Goal: Check status: Check status

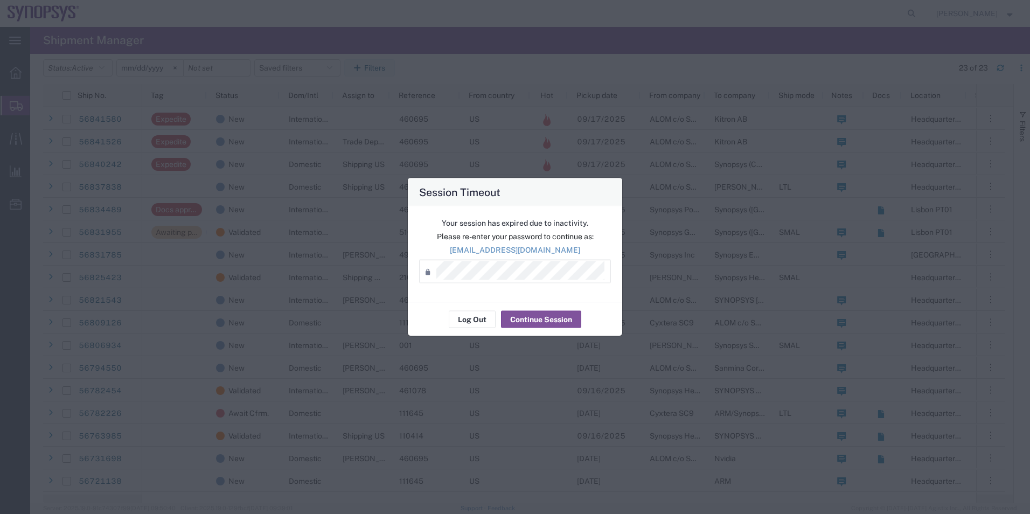
click at [194, 92] on div "Session Timeout Your session has expired due to inactivity. Please re-enter you…" at bounding box center [515, 257] width 1030 height 514
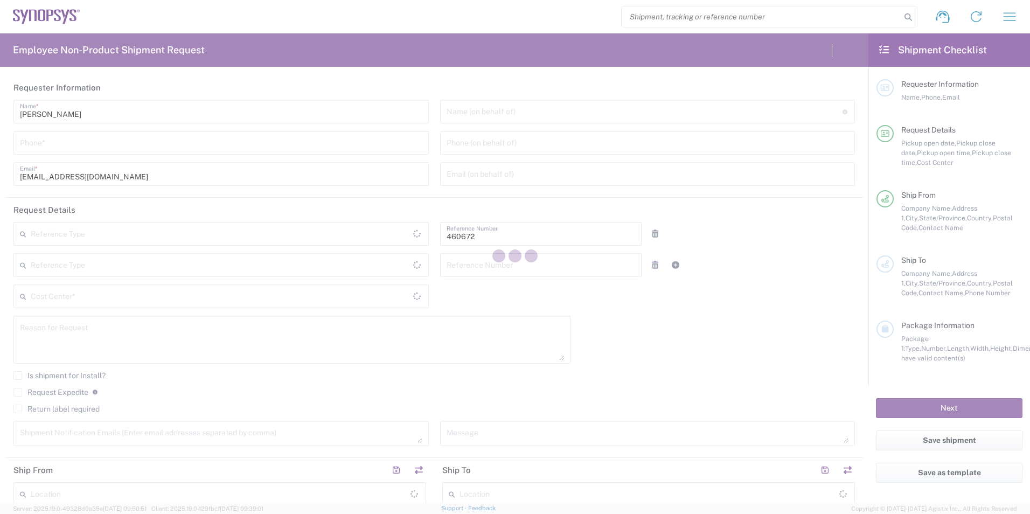
type input "Department"
type input "US01, FIN, Distri 460672"
type input "[US_STATE]"
type input "[GEOGRAPHIC_DATA]"
type input "Delivered at Place"
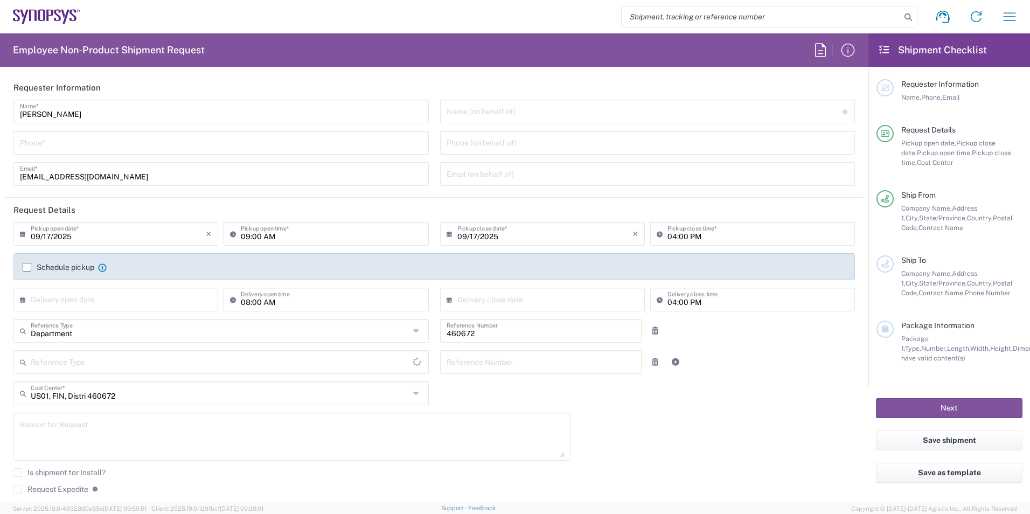
type input "[GEOGRAPHIC_DATA]"
type input "Headquarters USSV"
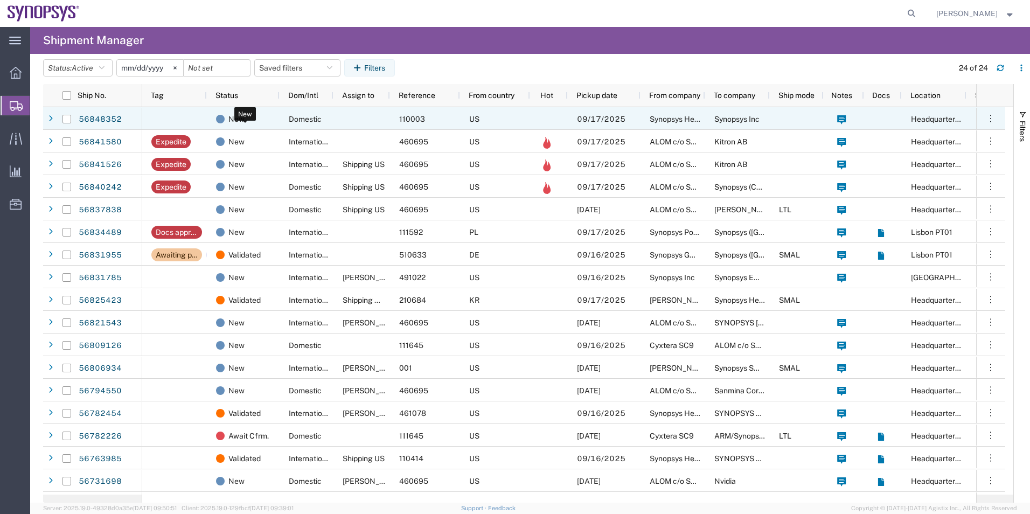
click at [255, 124] on div "New" at bounding box center [245, 119] width 59 height 23
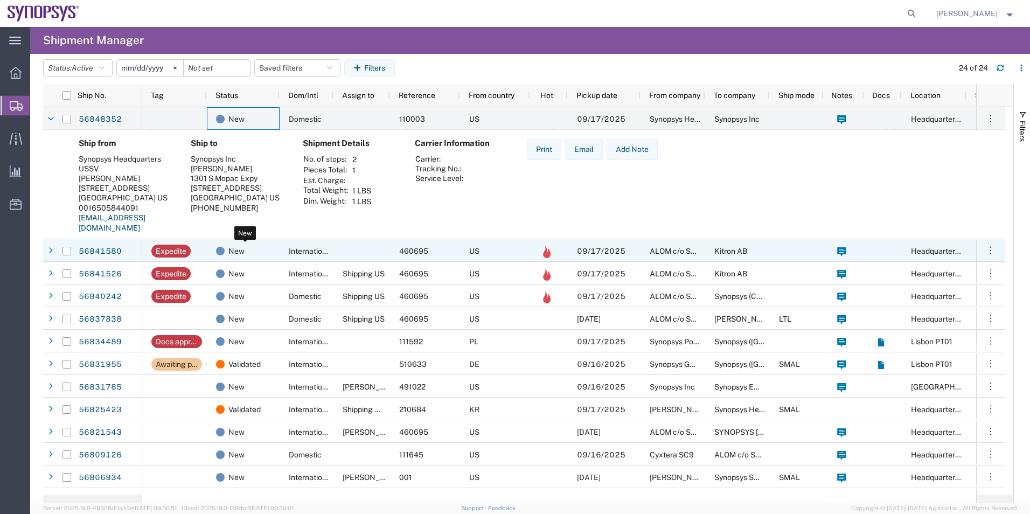
click at [268, 248] on div "New" at bounding box center [245, 251] width 59 height 23
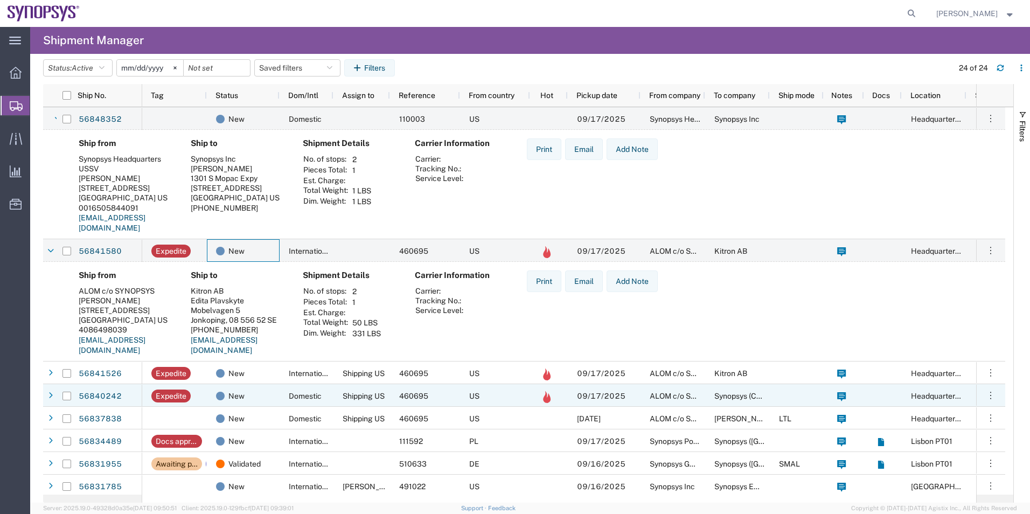
scroll to position [54, 0]
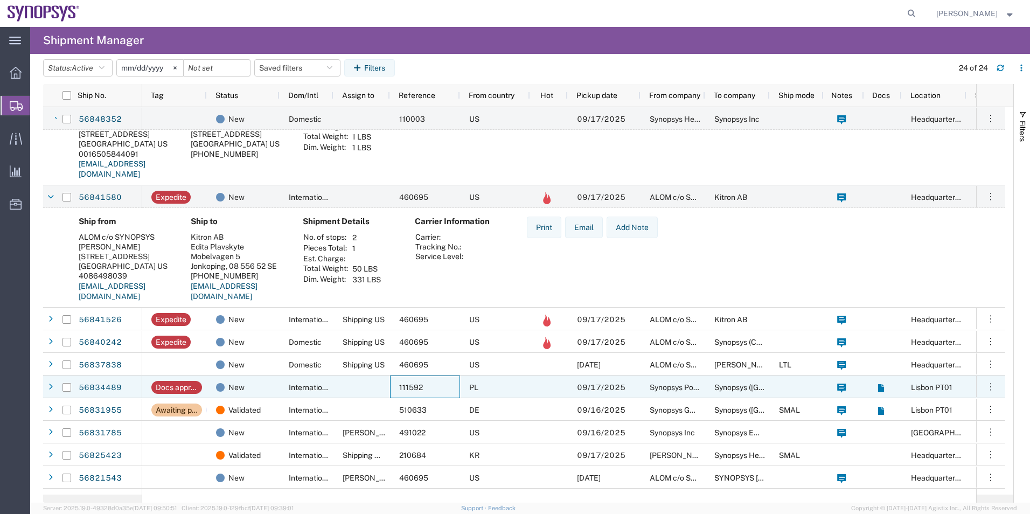
click at [446, 389] on div "111592" at bounding box center [425, 387] width 70 height 23
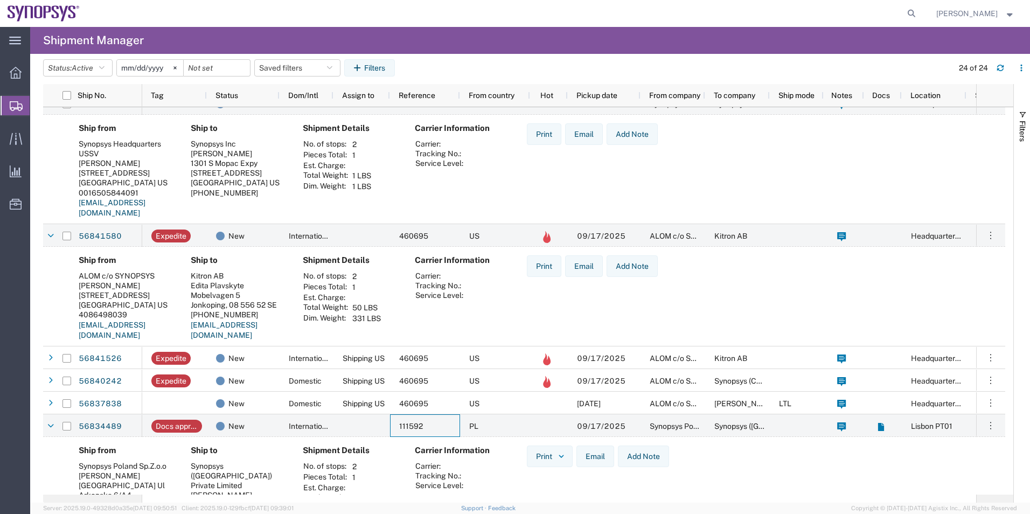
scroll to position [0, 0]
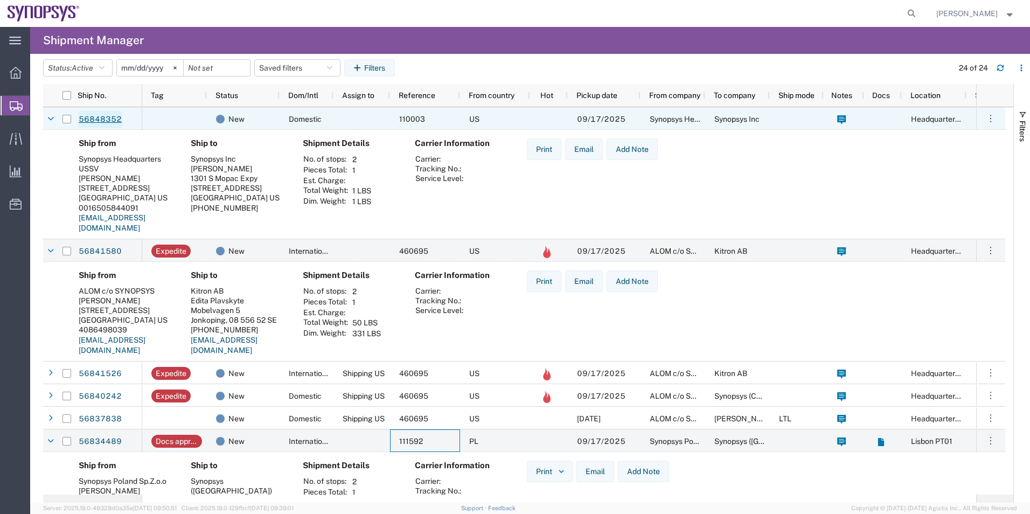
click at [110, 123] on link "56848352" at bounding box center [100, 119] width 44 height 17
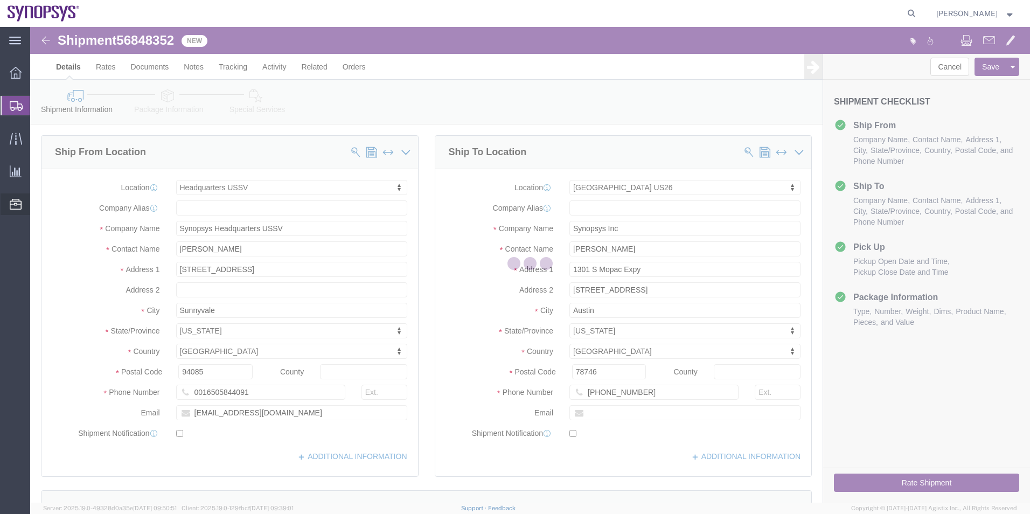
select select "63204"
select select "63180"
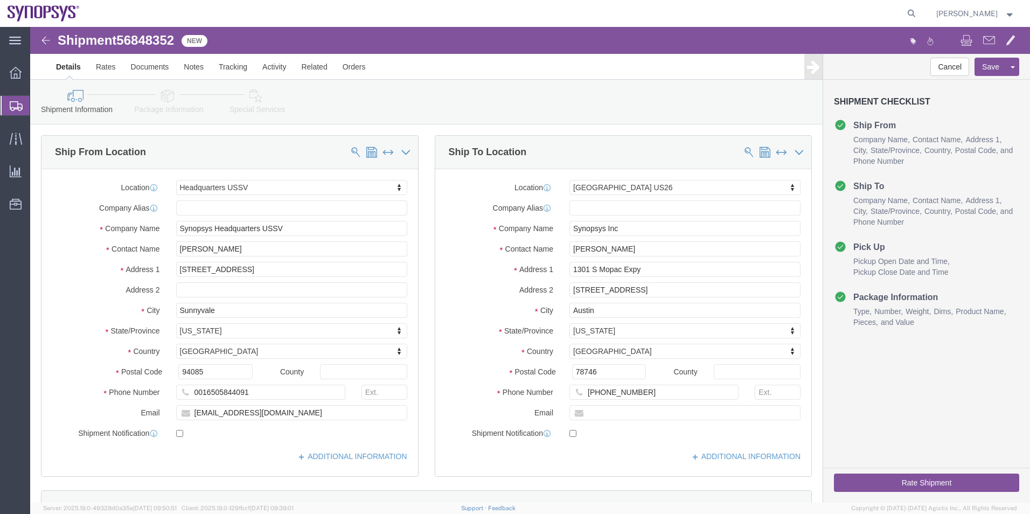
click icon
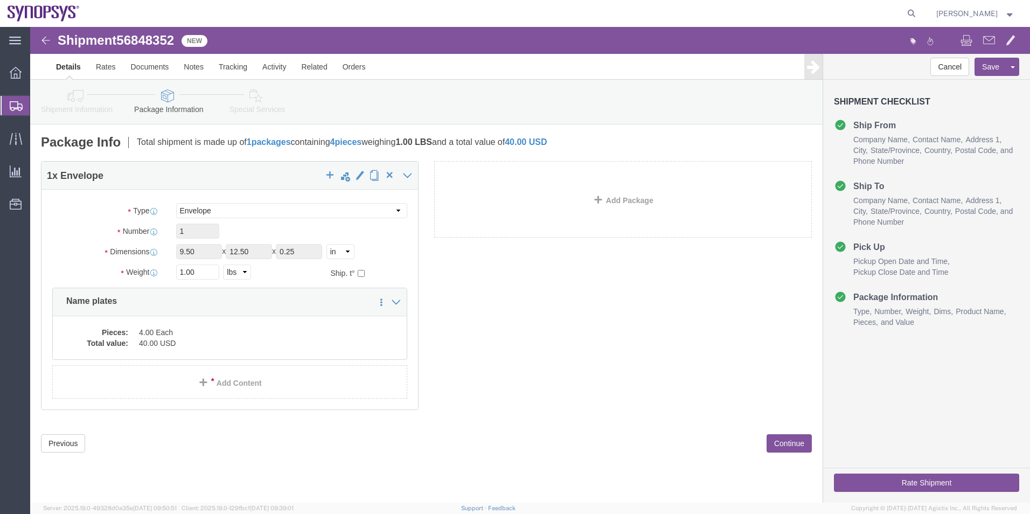
click link "Special Services"
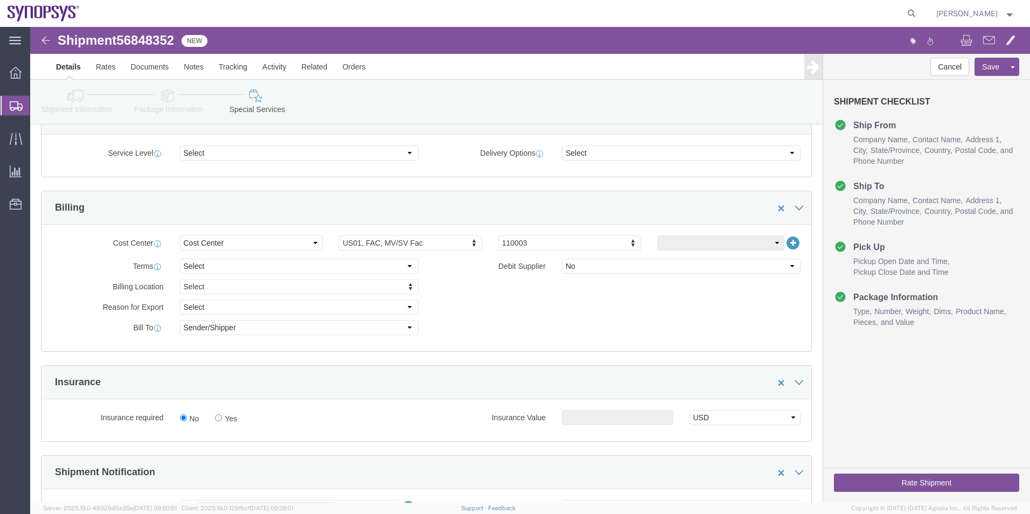
scroll to position [431, 0]
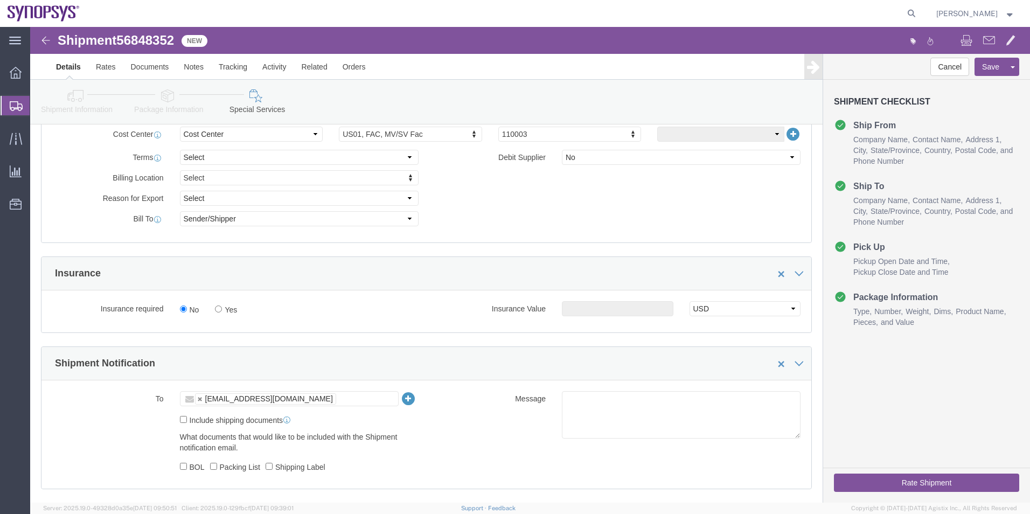
click label "Include shipping documents"
click input "Include shipping documents"
checkbox input "true"
click div "What documents that would like to be included with the Shipment notification em…"
click label "Shipping Label"
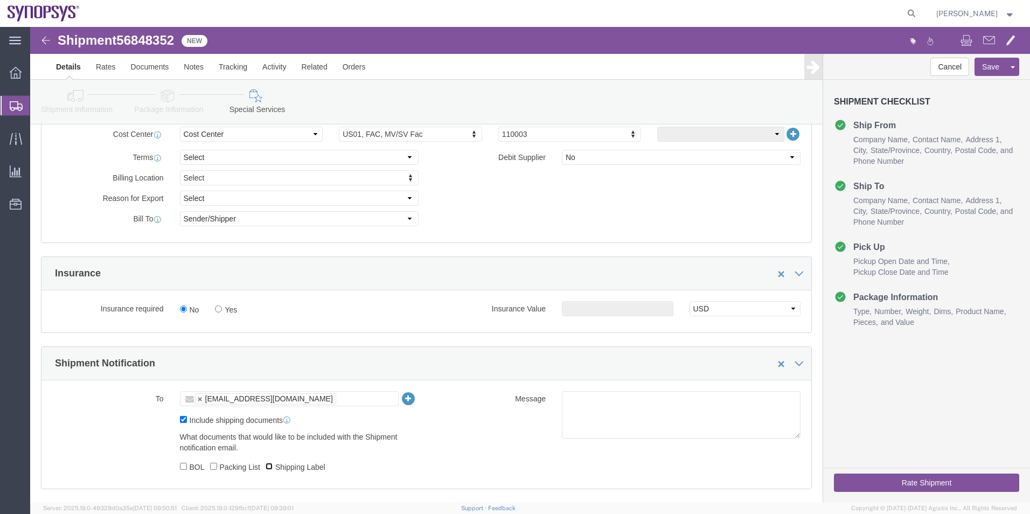
click input "Shipping Label"
checkbox input "true"
click textarea
type textarea "Please see attached. -Kaelen"
click button "Rate Shipment"
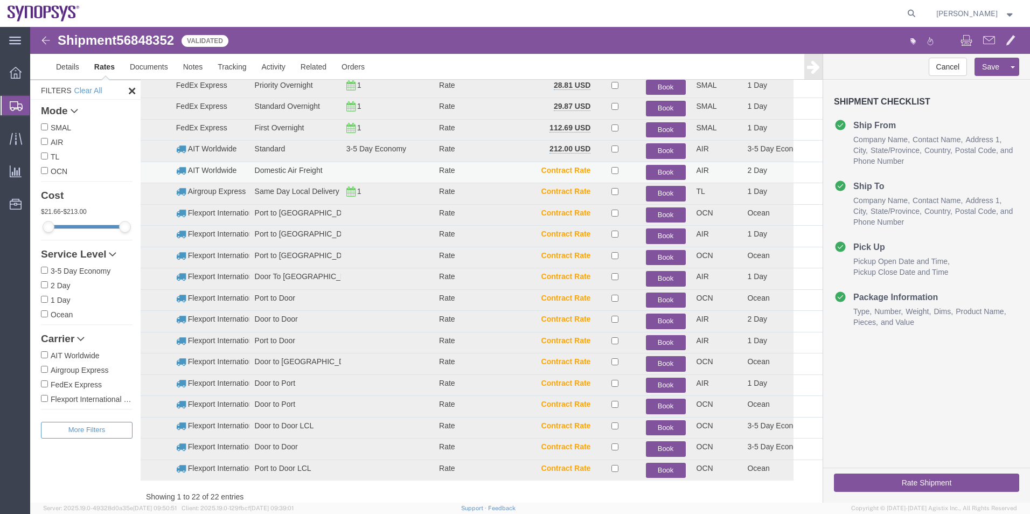
scroll to position [77, 0]
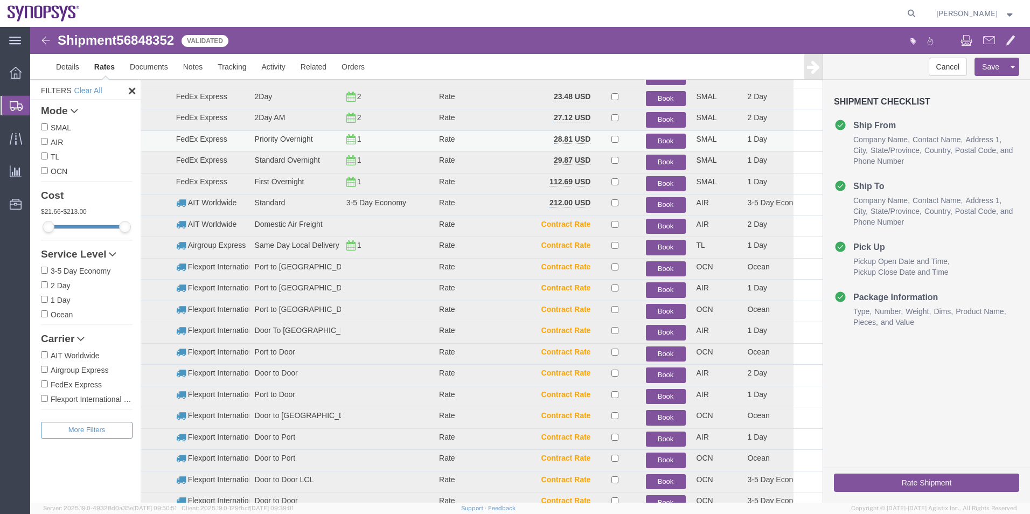
click at [657, 137] on button "Book" at bounding box center [666, 142] width 40 height 16
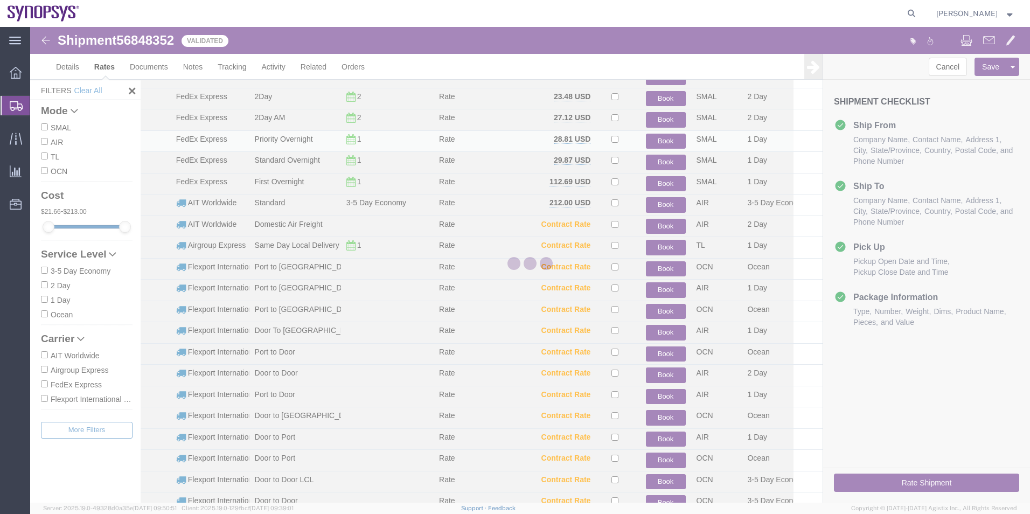
scroll to position [0, 0]
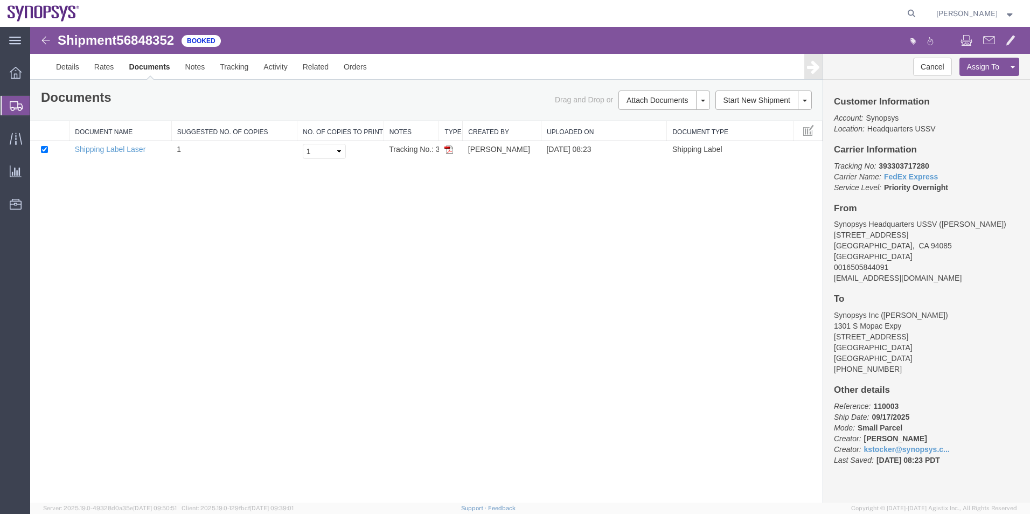
click at [0, 0] on span "Shipment Manager" at bounding box center [0, 0] width 0 height 0
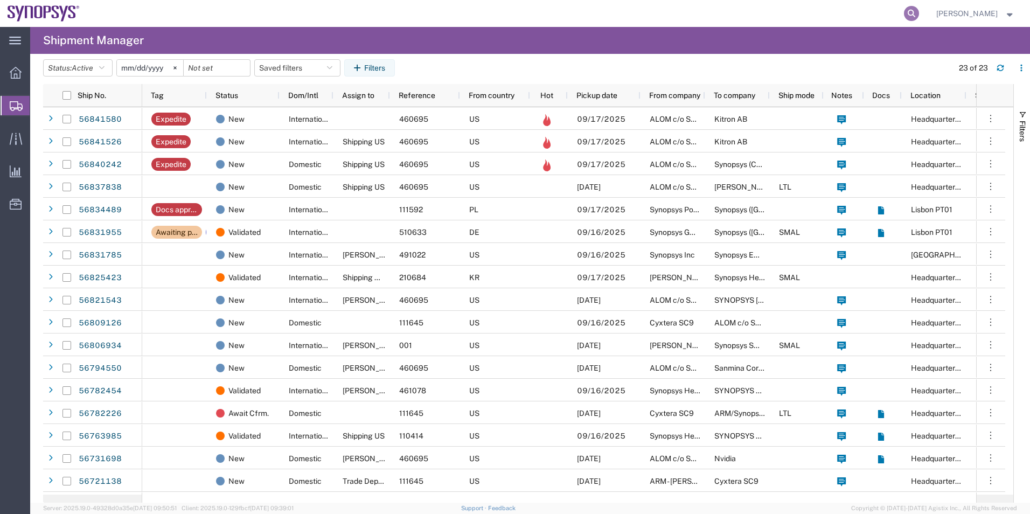
click at [911, 12] on icon at bounding box center [911, 13] width 15 height 15
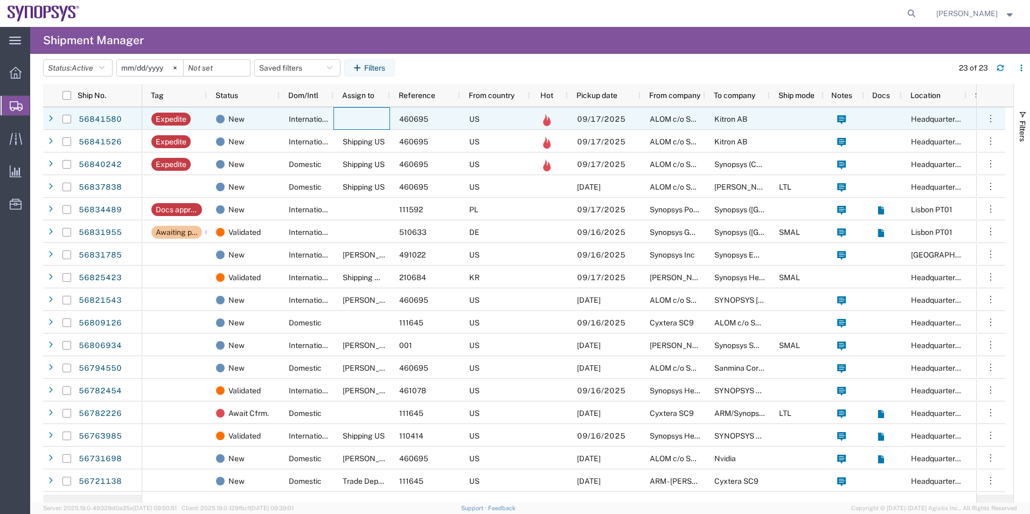
click at [337, 114] on div at bounding box center [361, 118] width 57 height 23
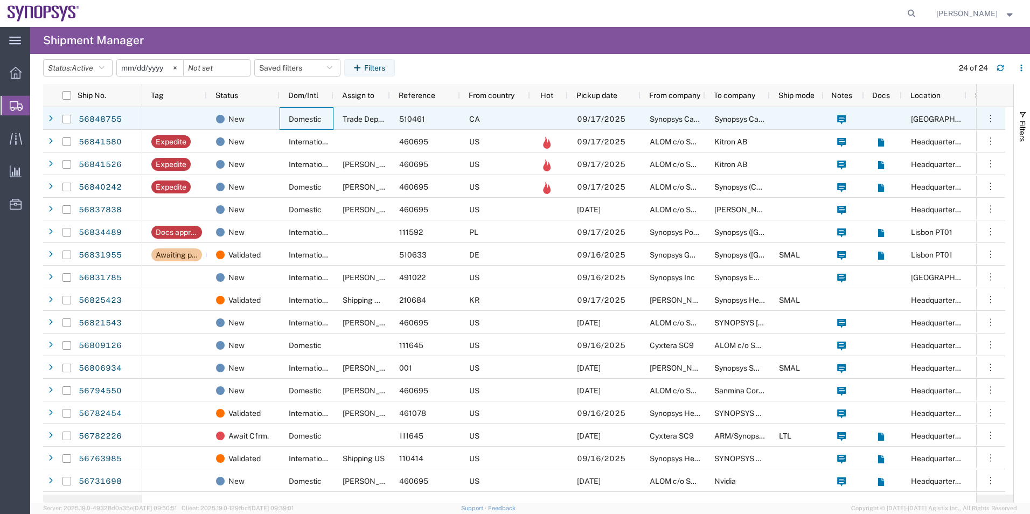
click at [328, 116] on div "Domestic" at bounding box center [307, 118] width 54 height 23
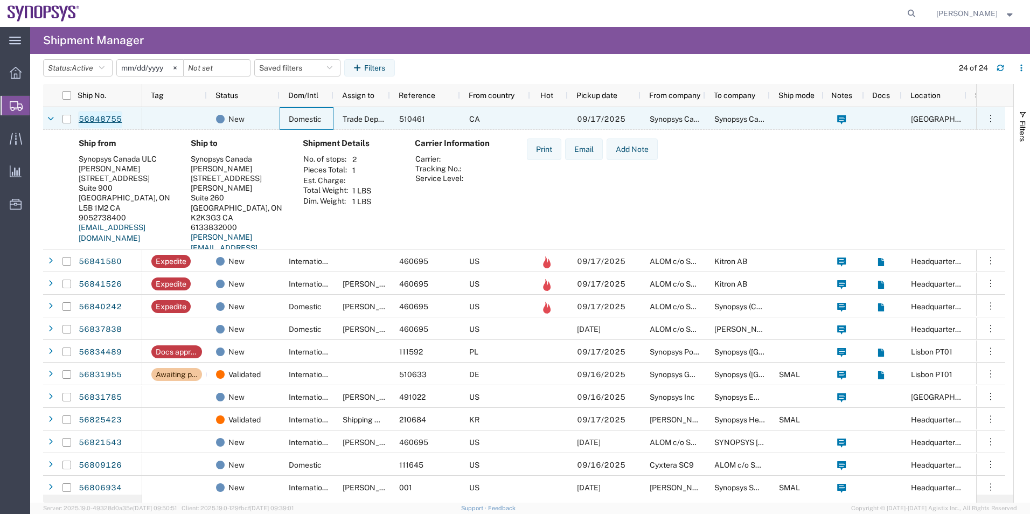
click at [114, 117] on link "56848755" at bounding box center [100, 119] width 44 height 17
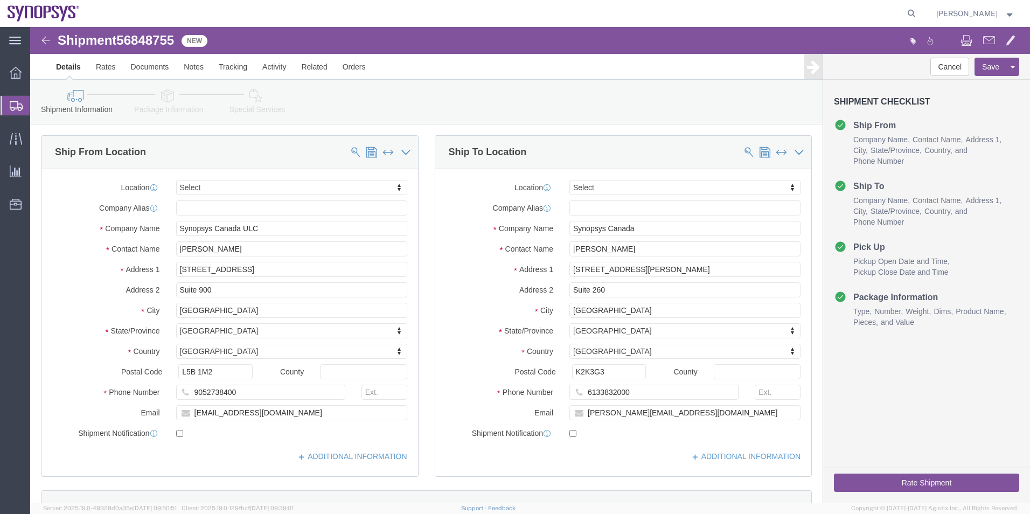
select select
click icon
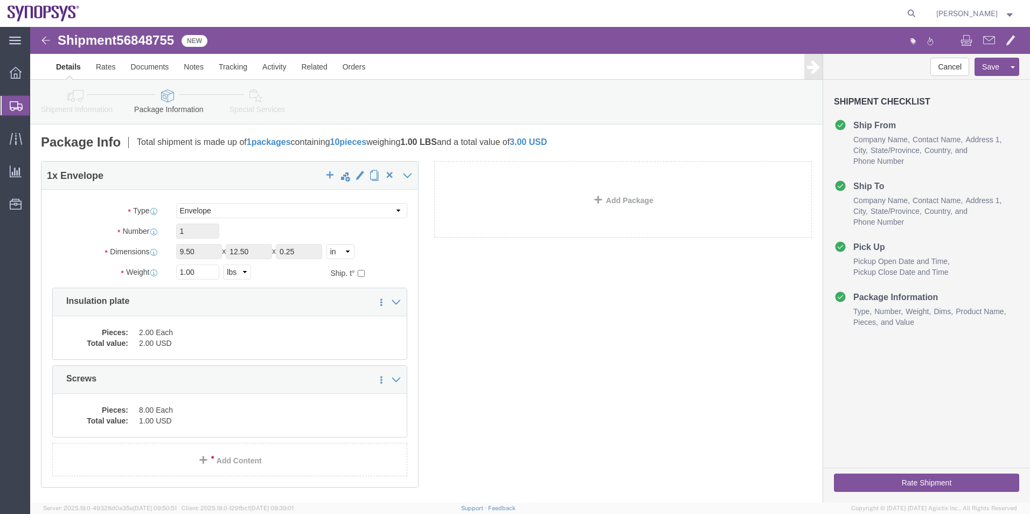
click icon
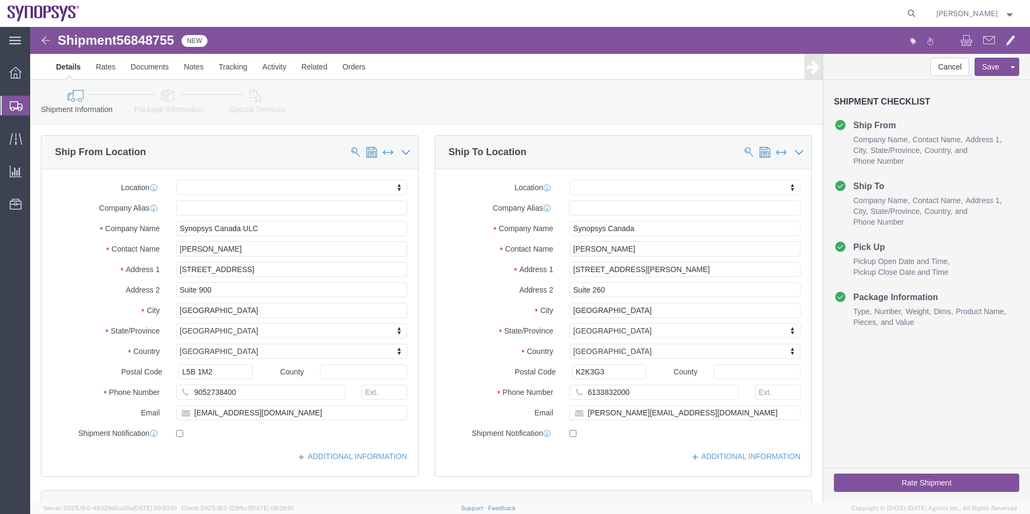
click icon
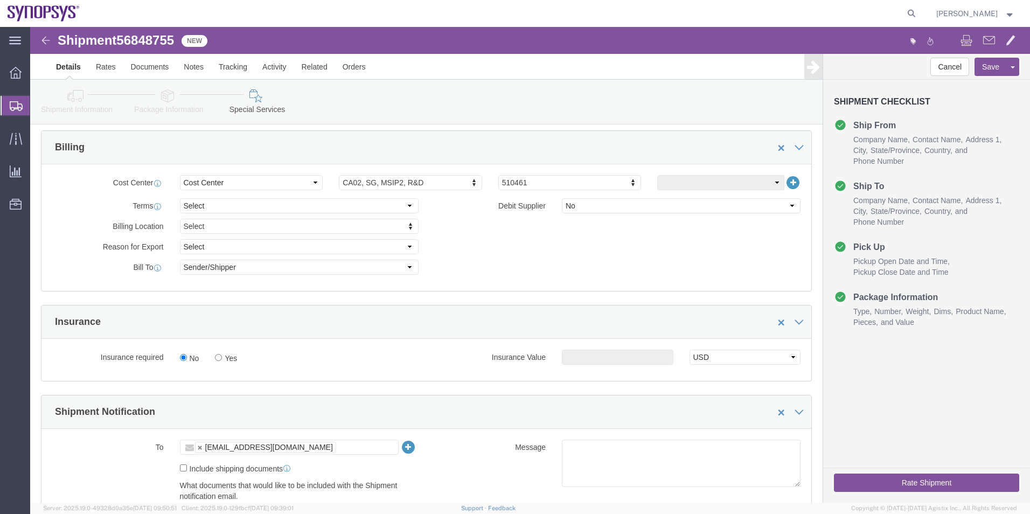
scroll to position [431, 0]
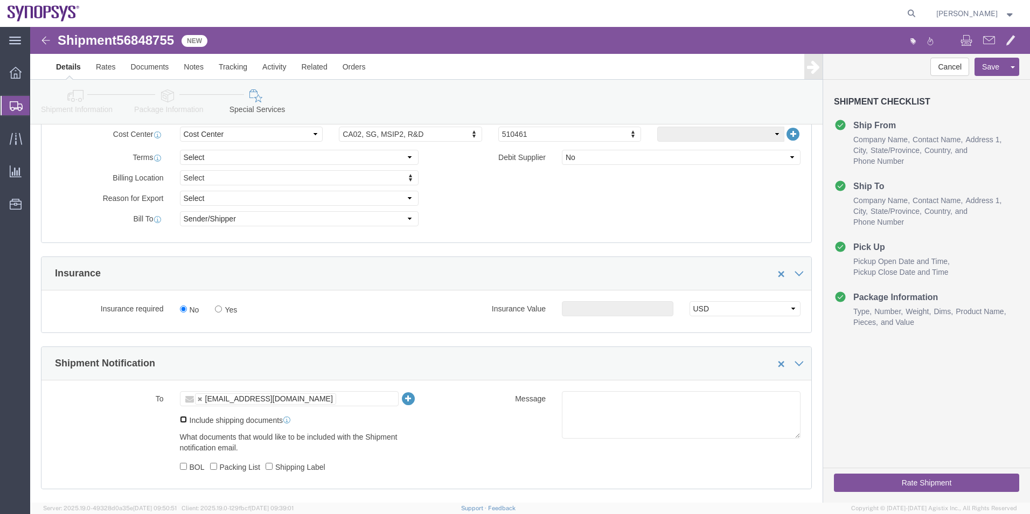
click input "Include shipping documents"
checkbox input "true"
click label "Shipping Label"
click input "Shipping Label"
checkbox input "true"
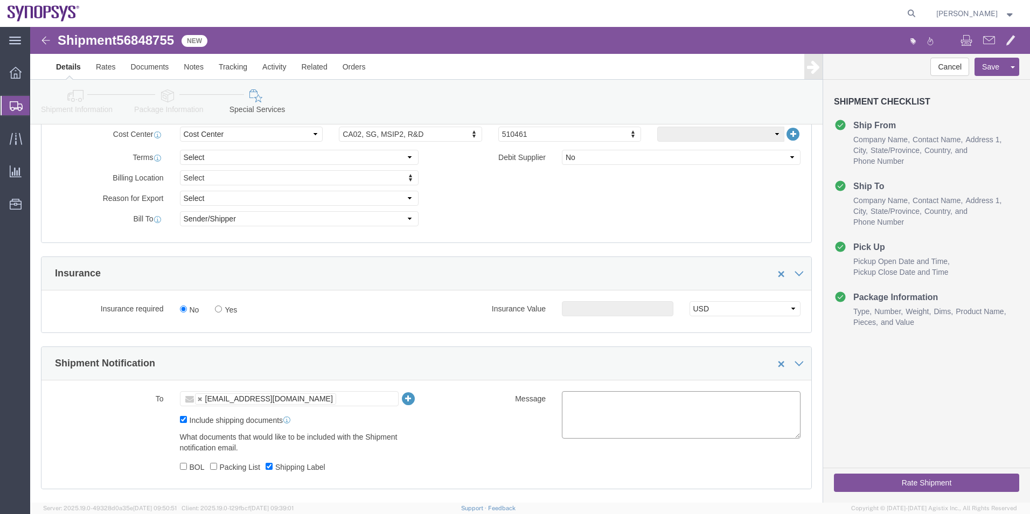
click textarea
type textarea "Please see attached. -Kaelen"
click button "Rate Shipment"
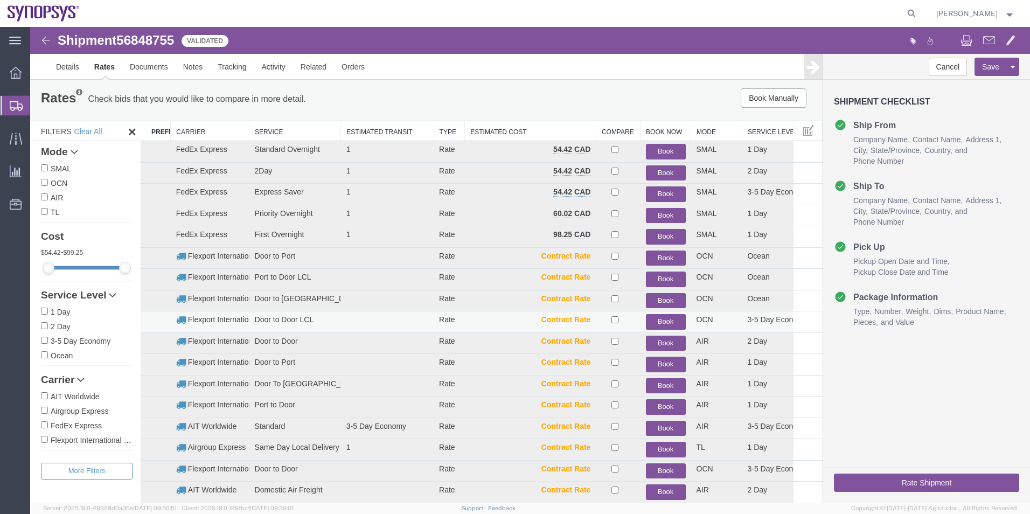
scroll to position [0, 0]
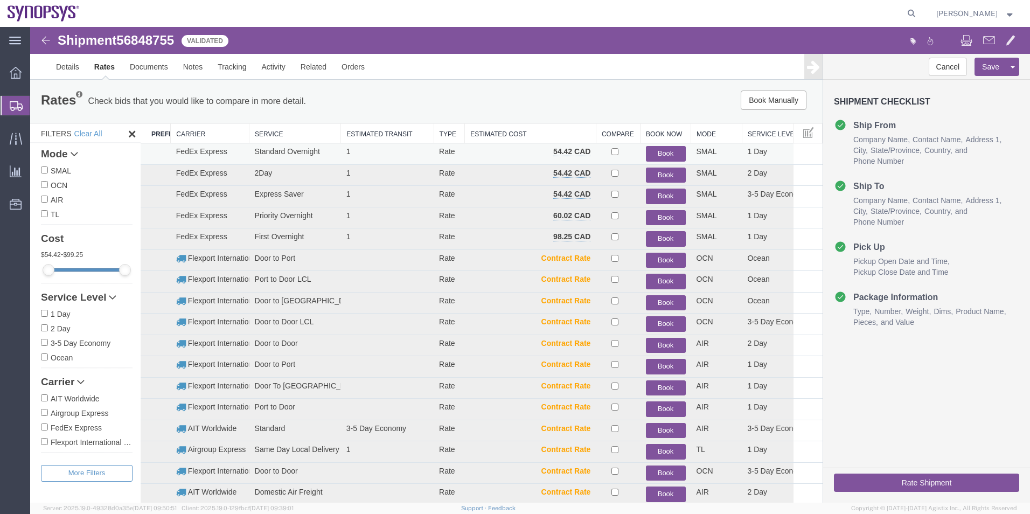
click at [656, 150] on button "Book" at bounding box center [666, 154] width 40 height 16
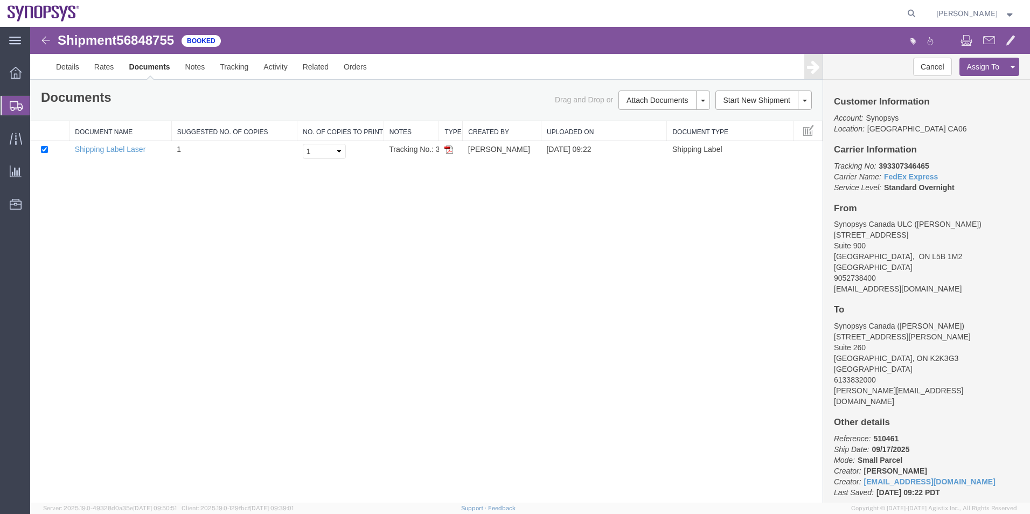
click at [0, 0] on span "Shipment Manager" at bounding box center [0, 0] width 0 height 0
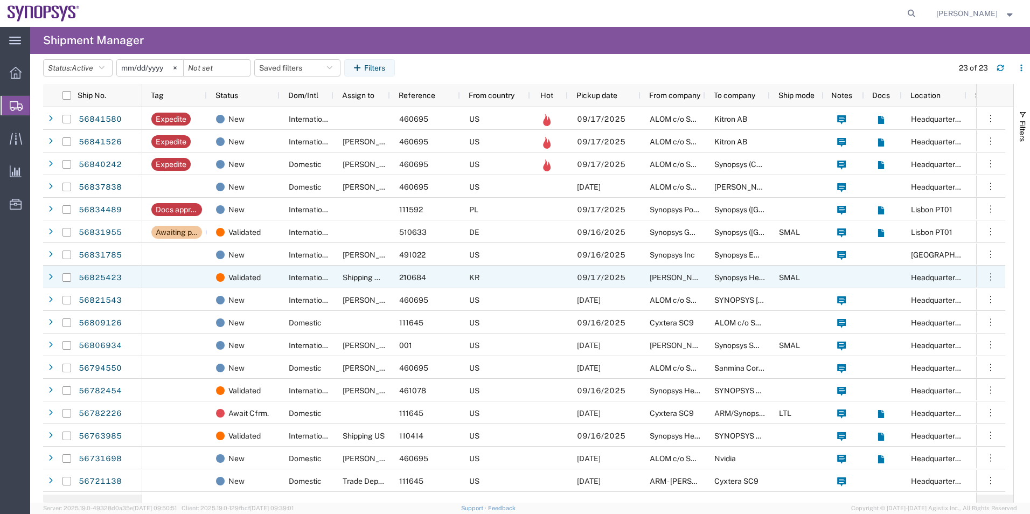
click at [574, 272] on div "09/17/2025" at bounding box center [604, 277] width 73 height 23
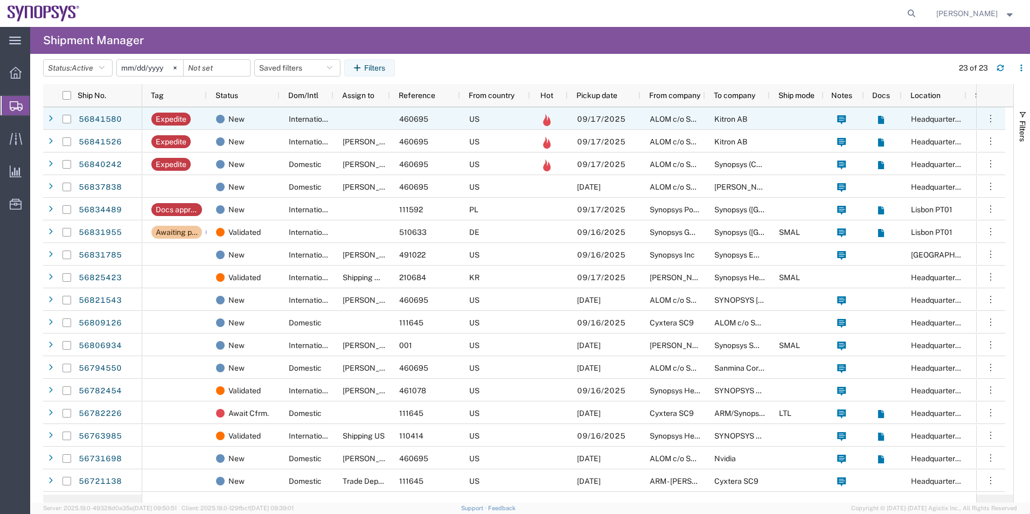
click at [378, 121] on div at bounding box center [361, 118] width 57 height 23
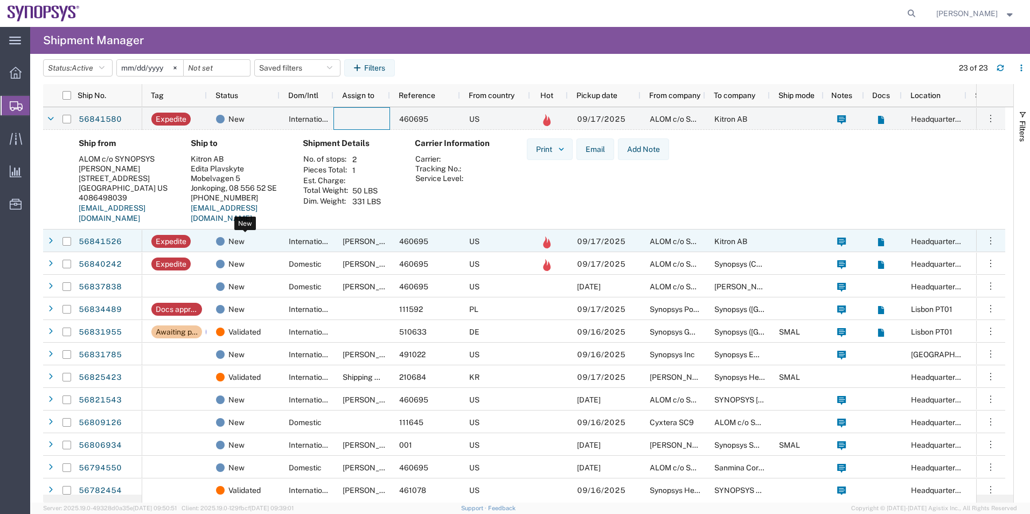
click at [247, 247] on div "New" at bounding box center [245, 241] width 59 height 23
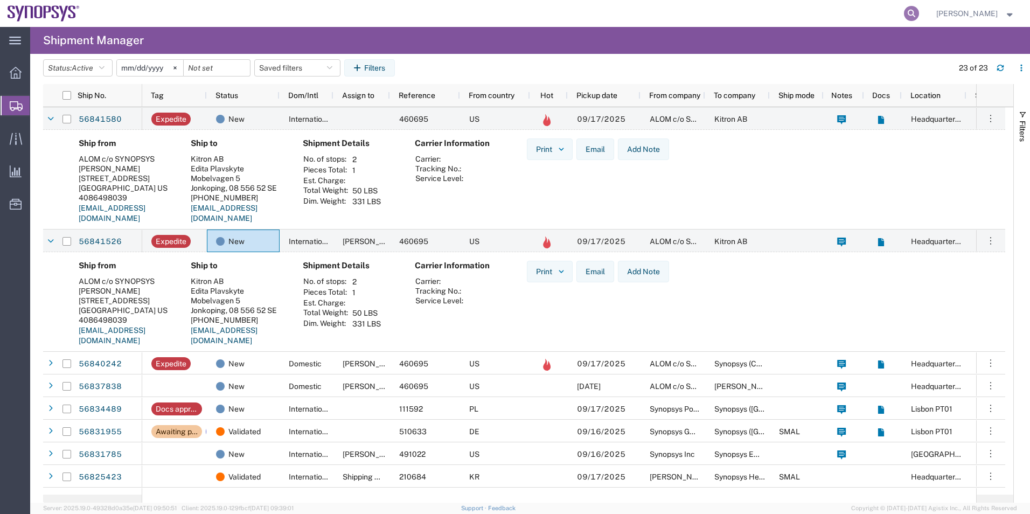
click at [915, 12] on icon at bounding box center [911, 13] width 15 height 15
click at [720, 4] on input "search" at bounding box center [740, 14] width 328 height 26
paste input "56801369"
type input "56801369"
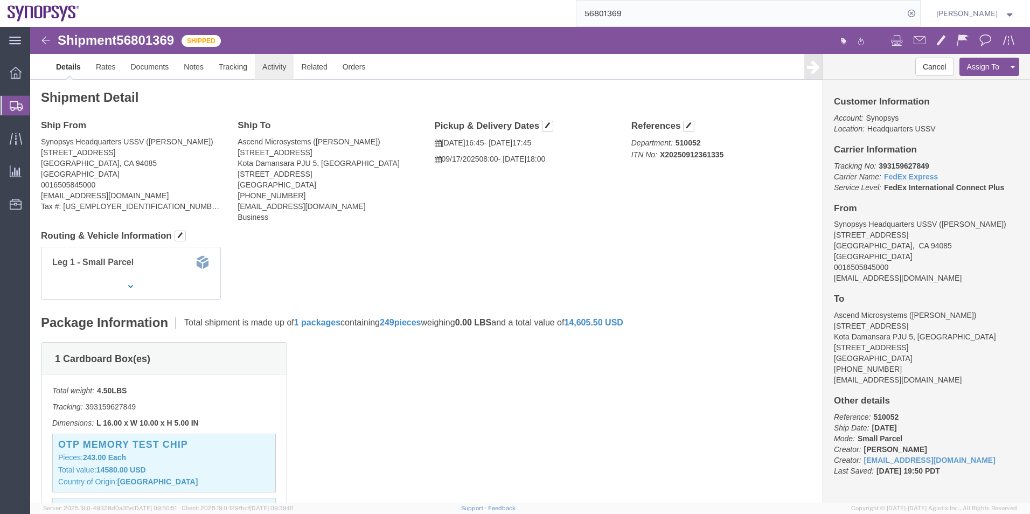
click link "Activity"
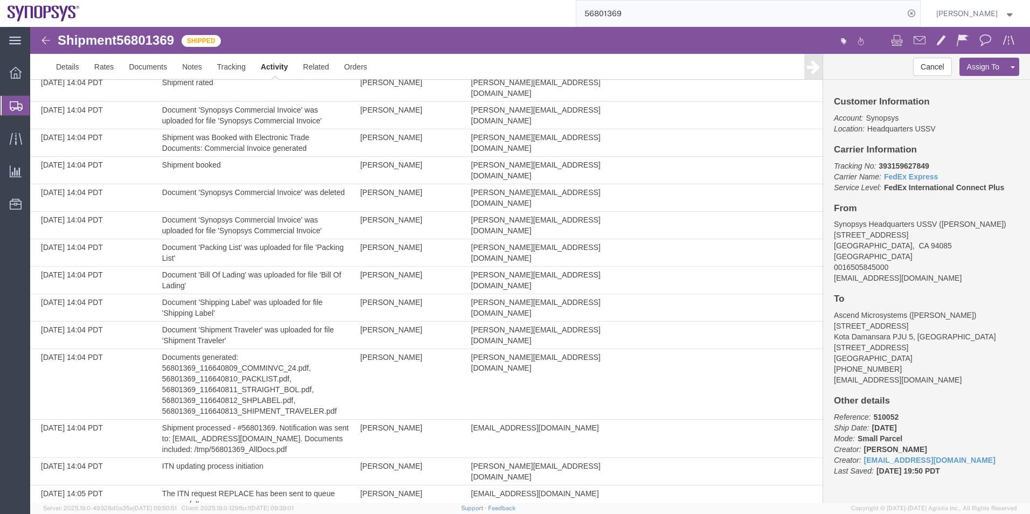
scroll to position [944, 0]
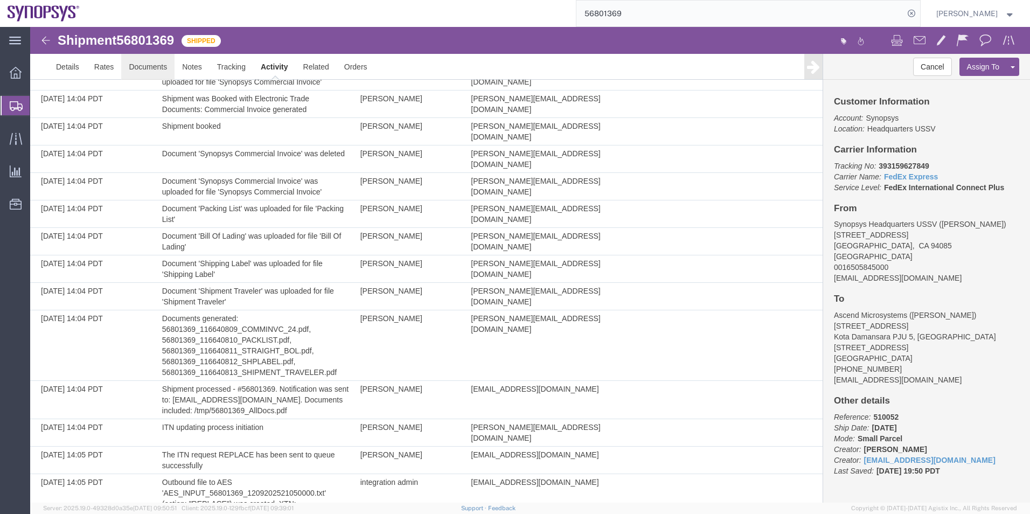
click at [155, 71] on link "Documents" at bounding box center [147, 67] width 53 height 26
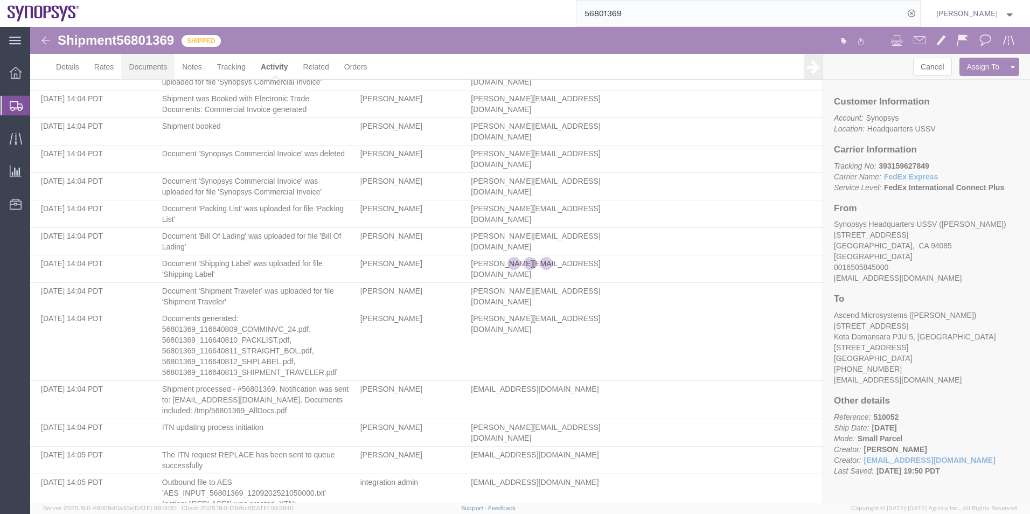
click at [155, 71] on div at bounding box center [530, 265] width 1000 height 476
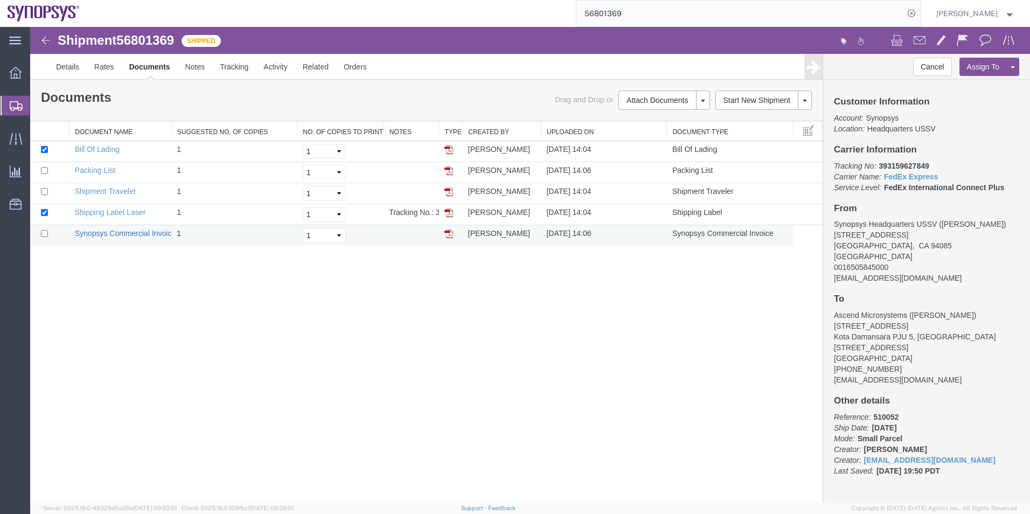
click at [137, 231] on link "Synopsys Commercial Invoice" at bounding box center [125, 233] width 101 height 9
click at [102, 169] on link "Packing List" at bounding box center [95, 170] width 40 height 9
click at [147, 40] on span "56801369" at bounding box center [145, 40] width 58 height 15
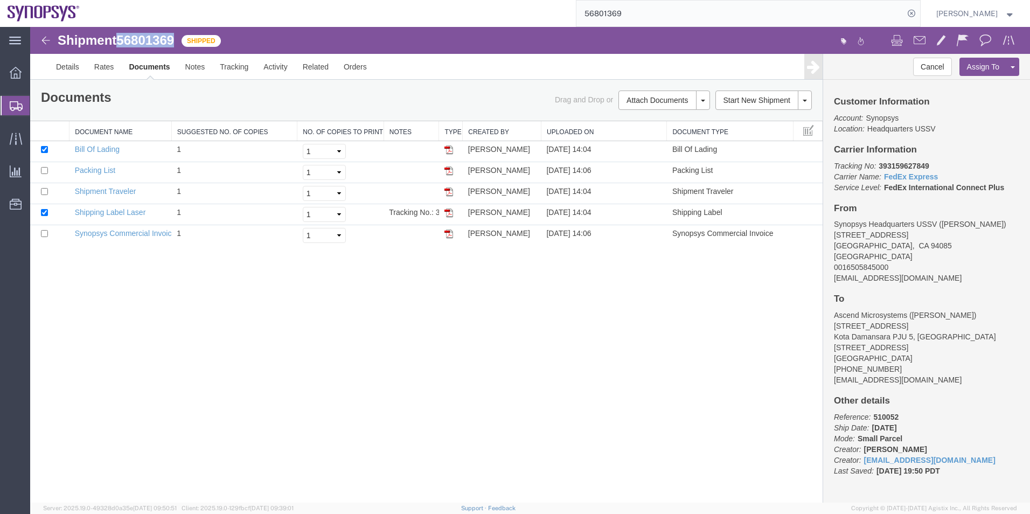
click at [147, 40] on span "56801369" at bounding box center [145, 40] width 58 height 15
copy span "56801369"
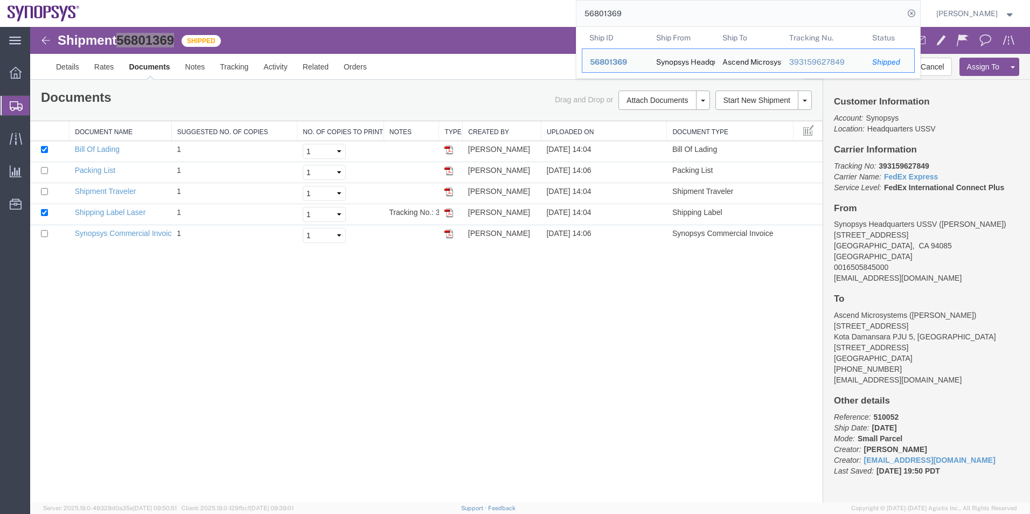
drag, startPoint x: 665, startPoint y: 20, endPoint x: 542, endPoint y: 0, distance: 124.5
click at [542, 0] on div "56801369 Ship ID Ship From Ship To Tracking Nu. Status Ship ID 56801369 Ship Fr…" at bounding box center [503, 13] width 833 height 27
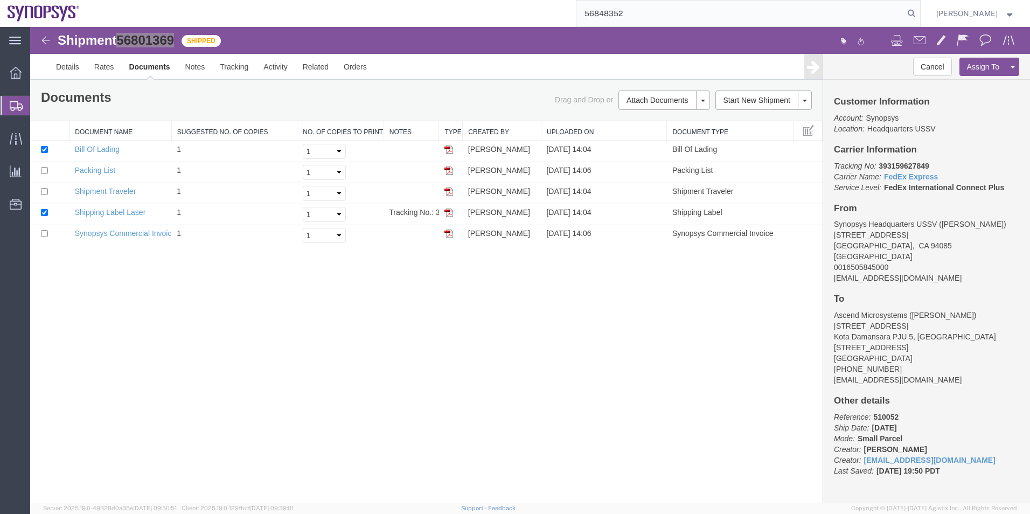
type input "56848352"
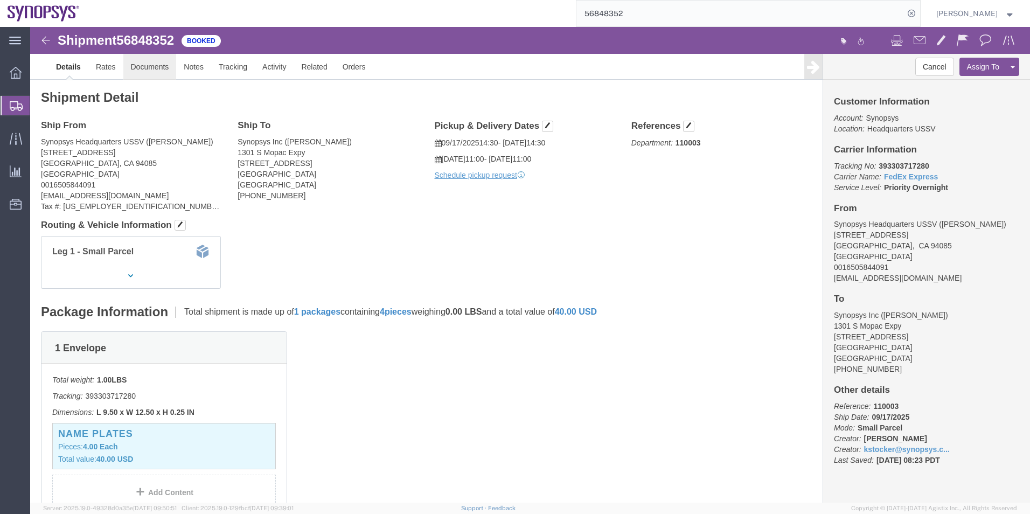
click link "Documents"
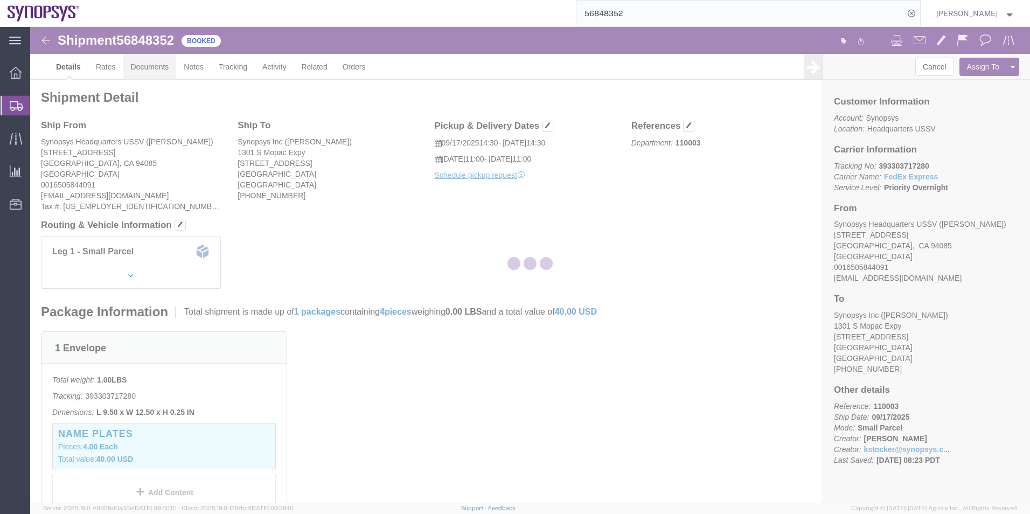
click at [152, 67] on div at bounding box center [530, 265] width 1000 height 476
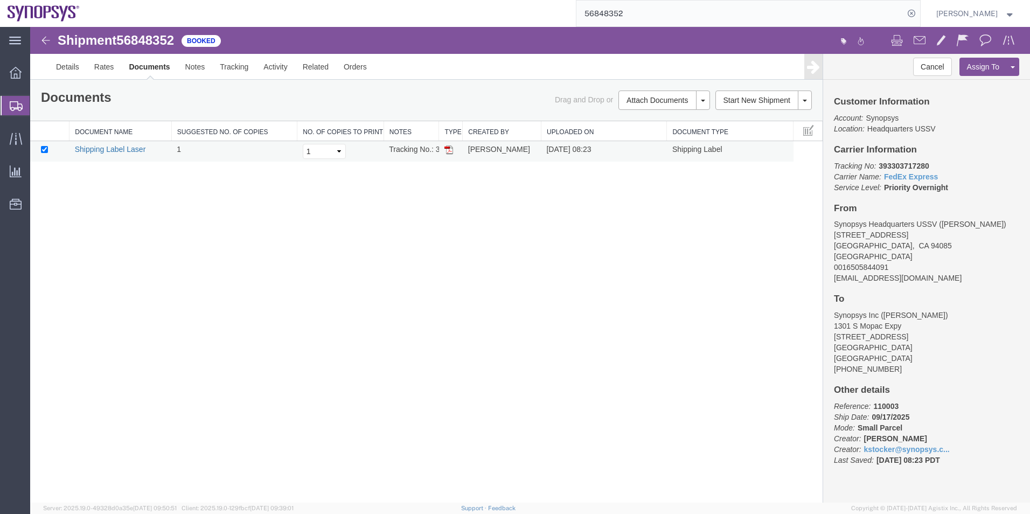
click at [112, 148] on link "Shipping Label Laser" at bounding box center [110, 149] width 71 height 9
click at [0, 0] on span "Shipment Manager" at bounding box center [0, 0] width 0 height 0
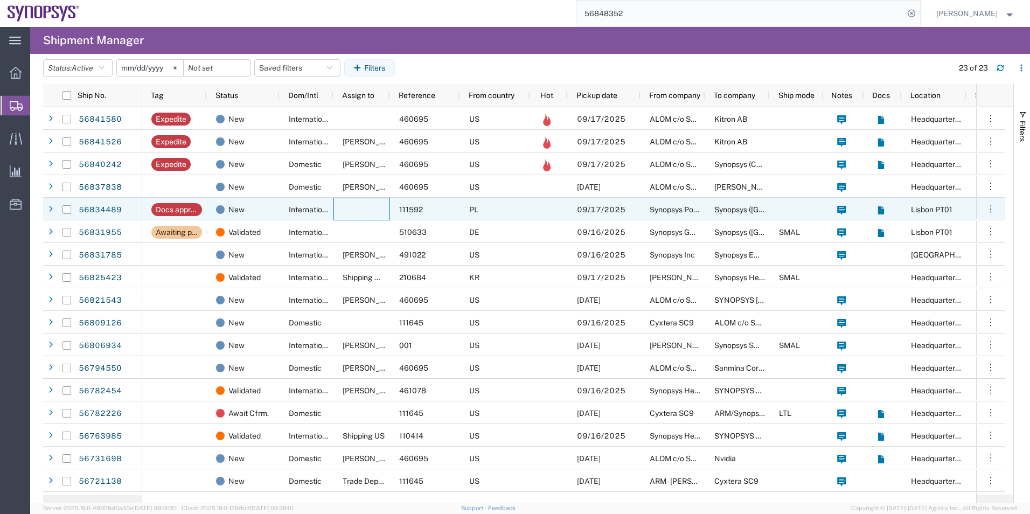
click at [348, 209] on div at bounding box center [361, 209] width 57 height 23
